Goal: Communication & Community: Ask a question

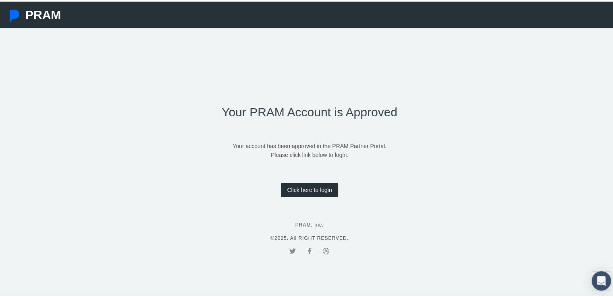
click at [303, 183] on link "Click here to login" at bounding box center [309, 188] width 57 height 15
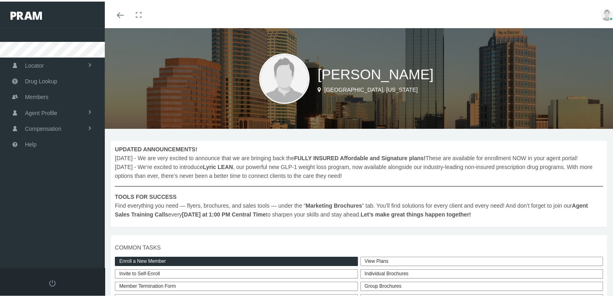
click at [285, 80] on img at bounding box center [284, 77] width 50 height 50
click at [278, 72] on img at bounding box center [284, 77] width 50 height 50
drag, startPoint x: 278, startPoint y: 72, endPoint x: 205, endPoint y: 145, distance: 103.4
click at [205, 145] on span "UPDATED ANNOUNCEMENTS! September, 2025 - We are very excited to announce that w…" at bounding box center [359, 180] width 488 height 74
click at [46, 106] on span "Agent Profile" at bounding box center [41, 111] width 32 height 15
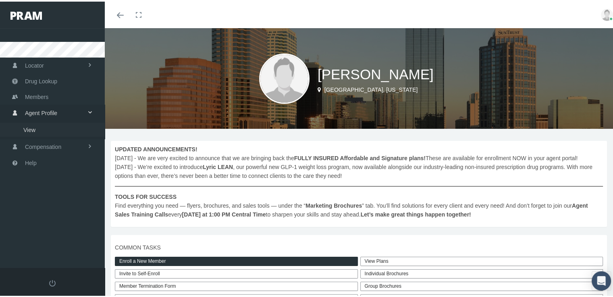
click at [39, 124] on link "View" at bounding box center [52, 128] width 105 height 14
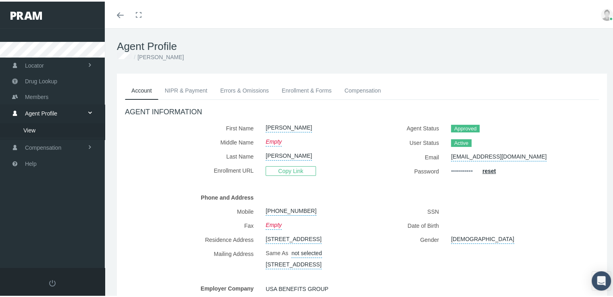
click at [278, 141] on link "Empty" at bounding box center [274, 139] width 16 height 11
type input "M"
click at [477, 83] on ul "Account NIPR & Payment Errors & Omissions Enrollment & Forms Compensation" at bounding box center [362, 89] width 474 height 18
click at [357, 143] on button "submit" at bounding box center [362, 140] width 15 height 13
click at [193, 87] on link "NIPR & Payment" at bounding box center [186, 89] width 56 height 18
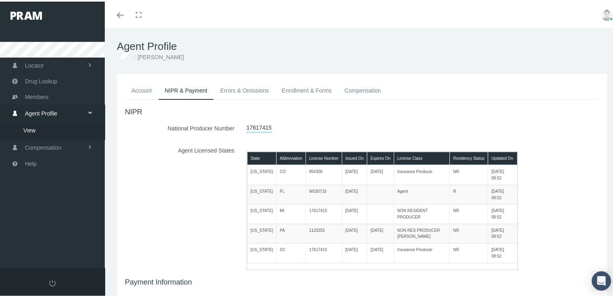
click at [244, 94] on link "Errors & Omissions" at bounding box center [245, 89] width 62 height 18
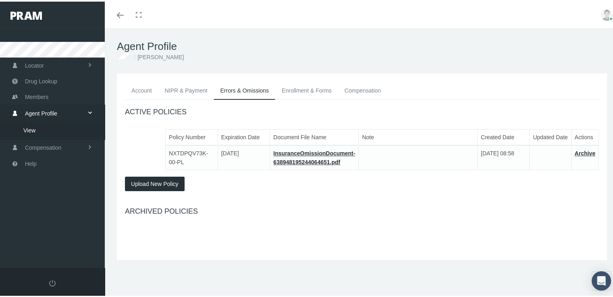
click at [316, 90] on link "Enrollment & Forms" at bounding box center [306, 89] width 63 height 18
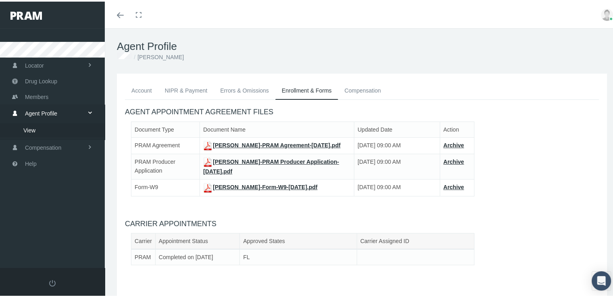
click at [365, 84] on link "Compensation" at bounding box center [362, 89] width 49 height 18
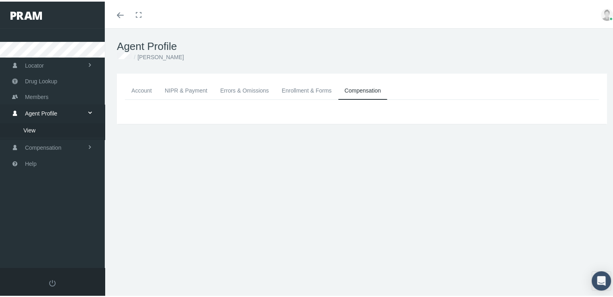
click at [142, 87] on link "Account" at bounding box center [141, 89] width 33 height 18
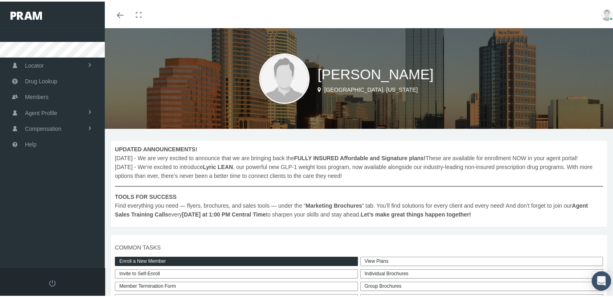
click at [600, 7] on link at bounding box center [607, 13] width 24 height 27
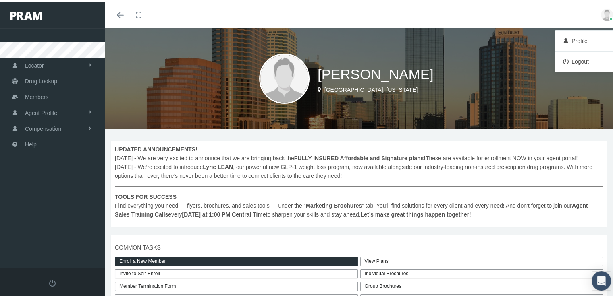
click at [580, 35] on link "Profile" at bounding box center [587, 39] width 60 height 15
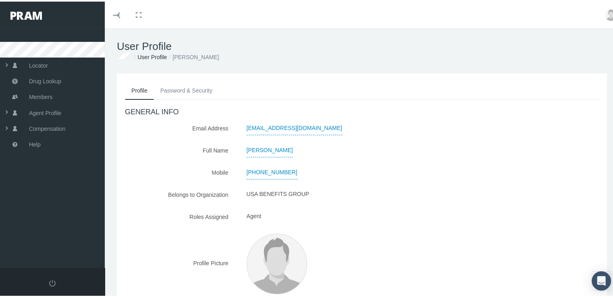
click at [186, 89] on link "Password & Security" at bounding box center [186, 89] width 65 height 18
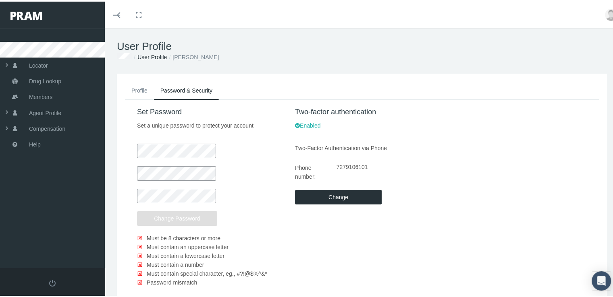
click at [140, 90] on link "Profile" at bounding box center [139, 89] width 29 height 18
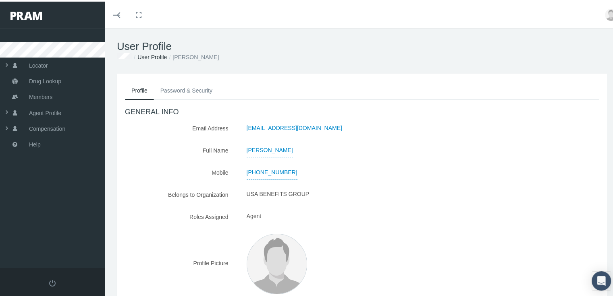
click at [286, 147] on span "[PERSON_NAME]" at bounding box center [270, 149] width 46 height 14
click at [283, 146] on input "[PERSON_NAME]" at bounding box center [284, 149] width 86 height 14
type input "[PERSON_NAME]"
click at [335, 149] on icon "submit" at bounding box center [337, 147] width 5 height 5
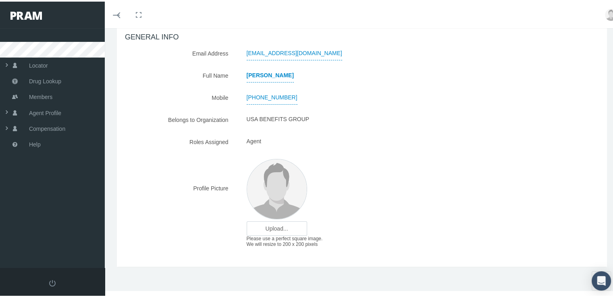
scroll to position [76, 0]
click at [284, 226] on input "file" at bounding box center [277, 227] width 60 height 14
type input "C:\fakepath\JCassella Professional Headshot.jpg"
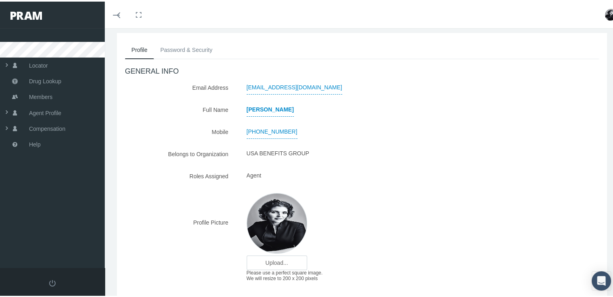
scroll to position [0, 0]
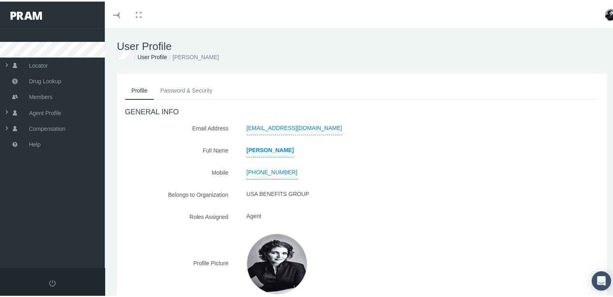
click at [156, 50] on h1 "User Profile" at bounding box center [362, 45] width 490 height 12
click at [155, 56] on link "User Profile" at bounding box center [151, 55] width 29 height 6
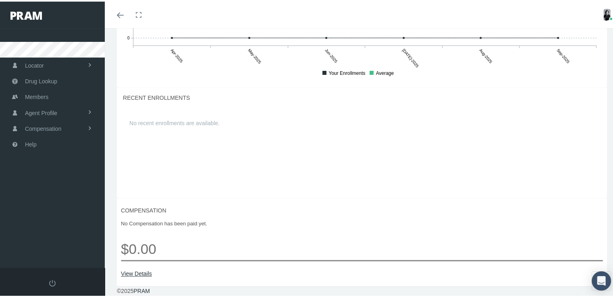
scroll to position [608, 0]
click at [591, 280] on div "Open Intercom Messenger" at bounding box center [601, 279] width 21 height 21
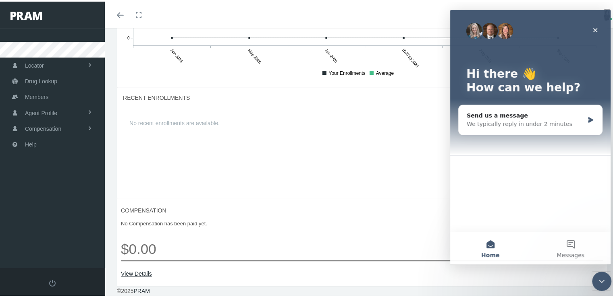
scroll to position [0, 0]
click at [545, 120] on div "We typically reply in under 2 minutes" at bounding box center [525, 124] width 117 height 8
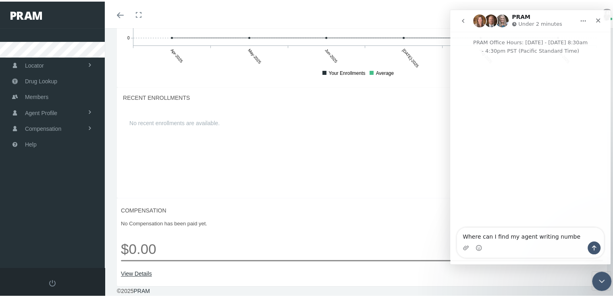
type textarea "Where can I find my agent writing number"
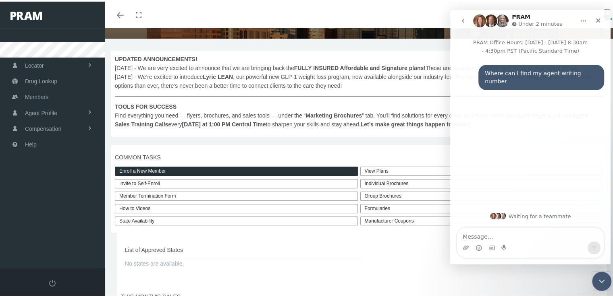
scroll to position [124, 0]
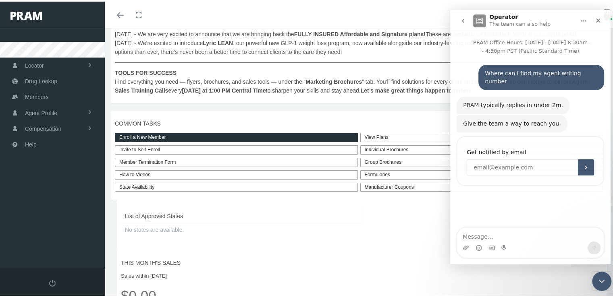
click at [499, 163] on input "Enter your email" at bounding box center [522, 167] width 111 height 16
type input "[EMAIL_ADDRESS][DOMAIN_NAME]"
click at [588, 164] on icon "Submit" at bounding box center [586, 167] width 6 height 6
click at [43, 123] on span "Compensation" at bounding box center [43, 127] width 36 height 15
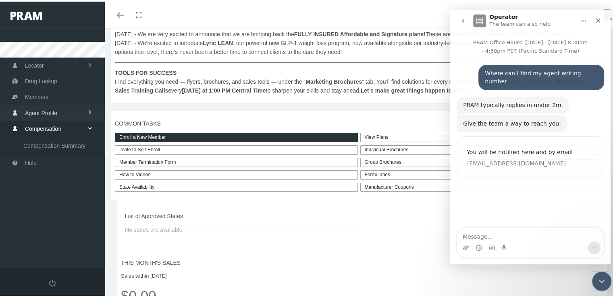
click at [47, 111] on span "Agent Profile" at bounding box center [41, 111] width 32 height 15
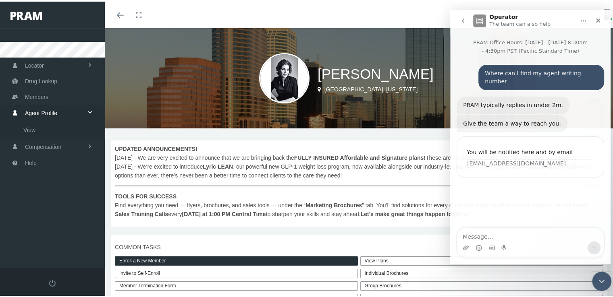
scroll to position [0, 0]
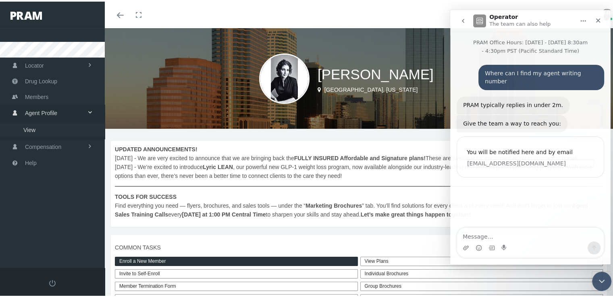
click at [34, 128] on span "View" at bounding box center [29, 129] width 12 height 14
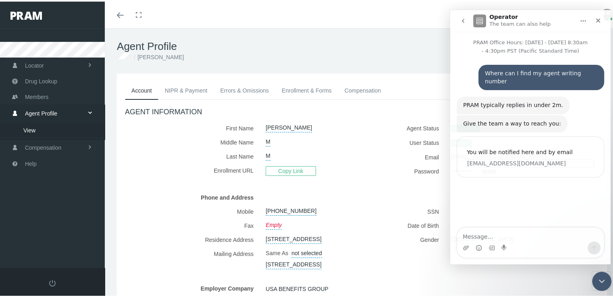
click at [309, 91] on link "Enrollment & Forms" at bounding box center [306, 89] width 63 height 18
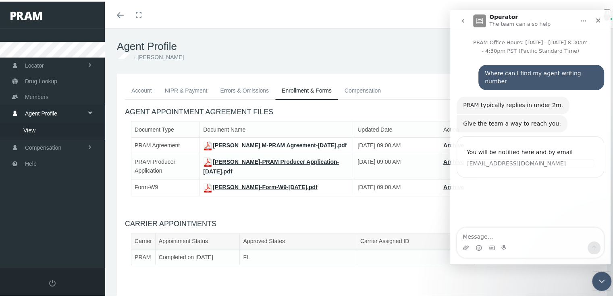
click at [258, 143] on link "JACQUELYNE M-PRAM Agreement-Sep 30, 2025.pdf" at bounding box center [274, 144] width 143 height 6
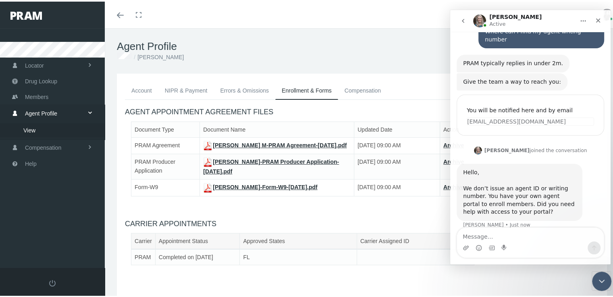
scroll to position [44, 0]
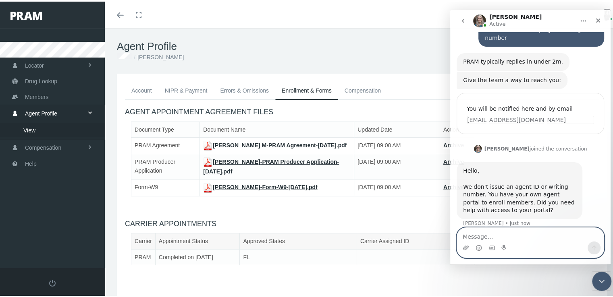
click at [533, 240] on textarea "Message…" at bounding box center [530, 235] width 147 height 14
type textarea "I am in the portal I think"
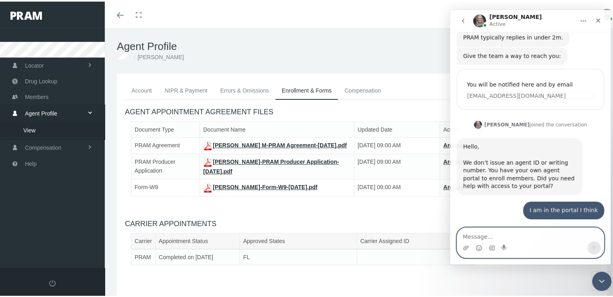
scroll to position [100, 0]
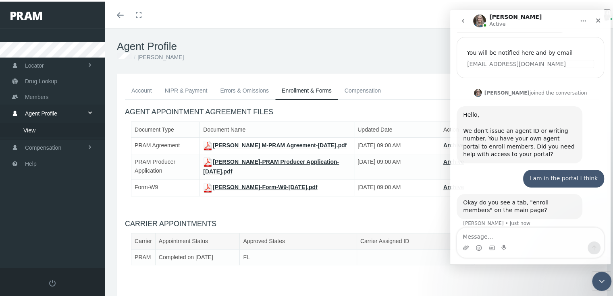
click at [521, 245] on div "Intercom messenger" at bounding box center [530, 247] width 147 height 13
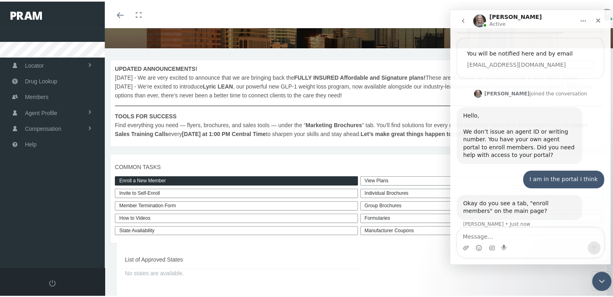
scroll to position [100, 0]
type textarea "Yes"
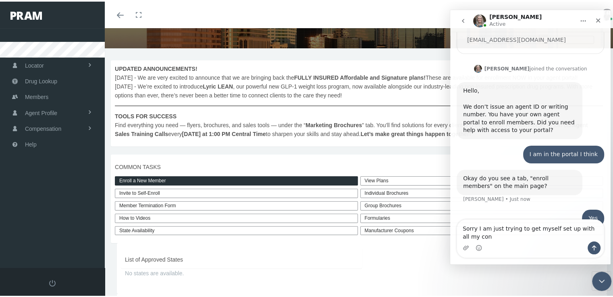
scroll to position [132, 0]
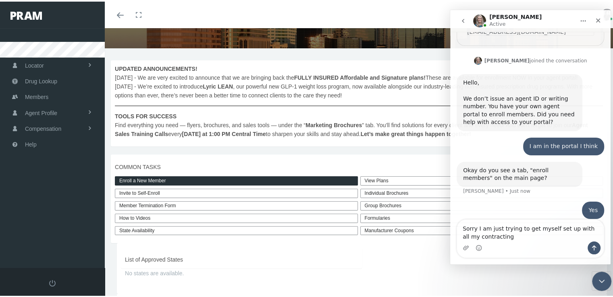
type textarea "Sorry I am just trying to get myself set up with all my contracting"
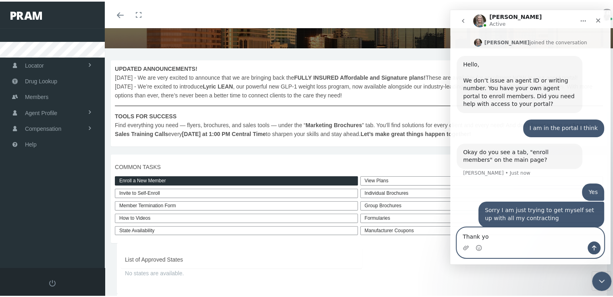
type textarea "Thank you"
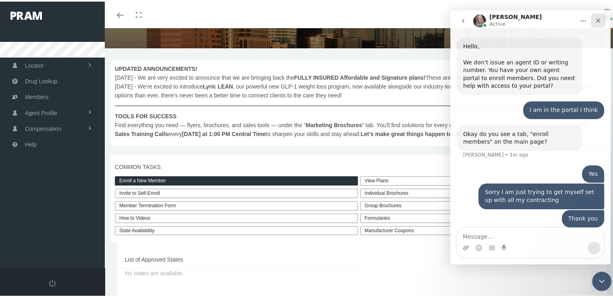
click at [596, 22] on icon "Close" at bounding box center [598, 20] width 6 height 6
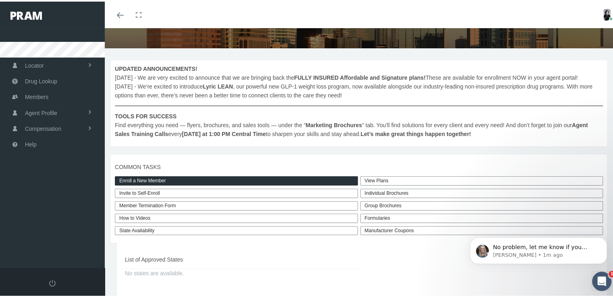
scroll to position [200, 0]
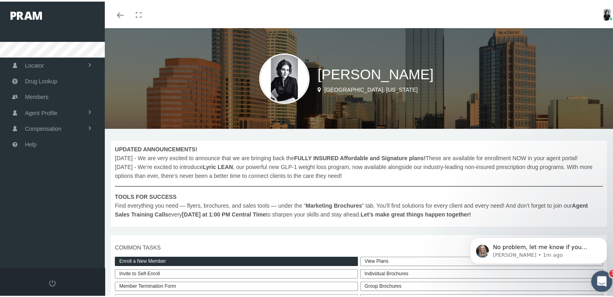
click at [602, 284] on icon "Open Intercom Messenger" at bounding box center [600, 280] width 13 height 13
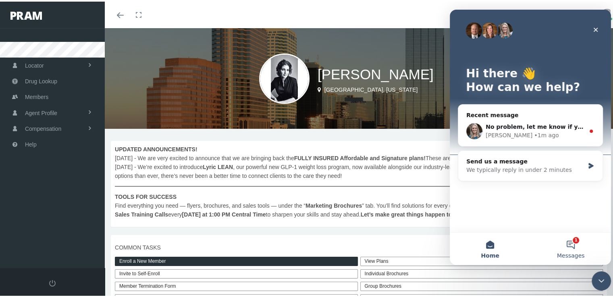
click at [578, 245] on button "1 Messages" at bounding box center [570, 248] width 81 height 32
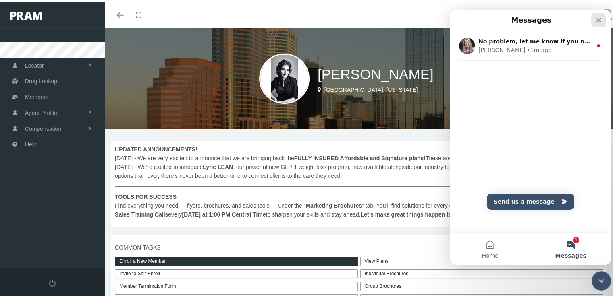
click at [600, 15] on div "Close" at bounding box center [598, 19] width 15 height 15
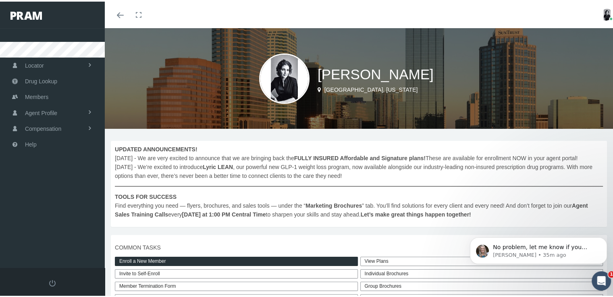
click at [340, 12] on div "Toggle menubar Toggle fullscreen Profile Logout" at bounding box center [362, 13] width 502 height 27
click at [601, 13] on img at bounding box center [607, 13] width 12 height 12
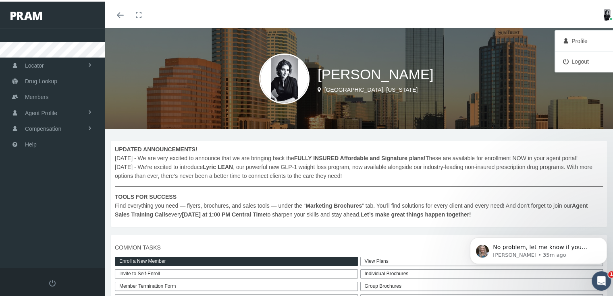
click at [564, 63] on link "Logout" at bounding box center [587, 59] width 60 height 15
